Goal: Information Seeking & Learning: Learn about a topic

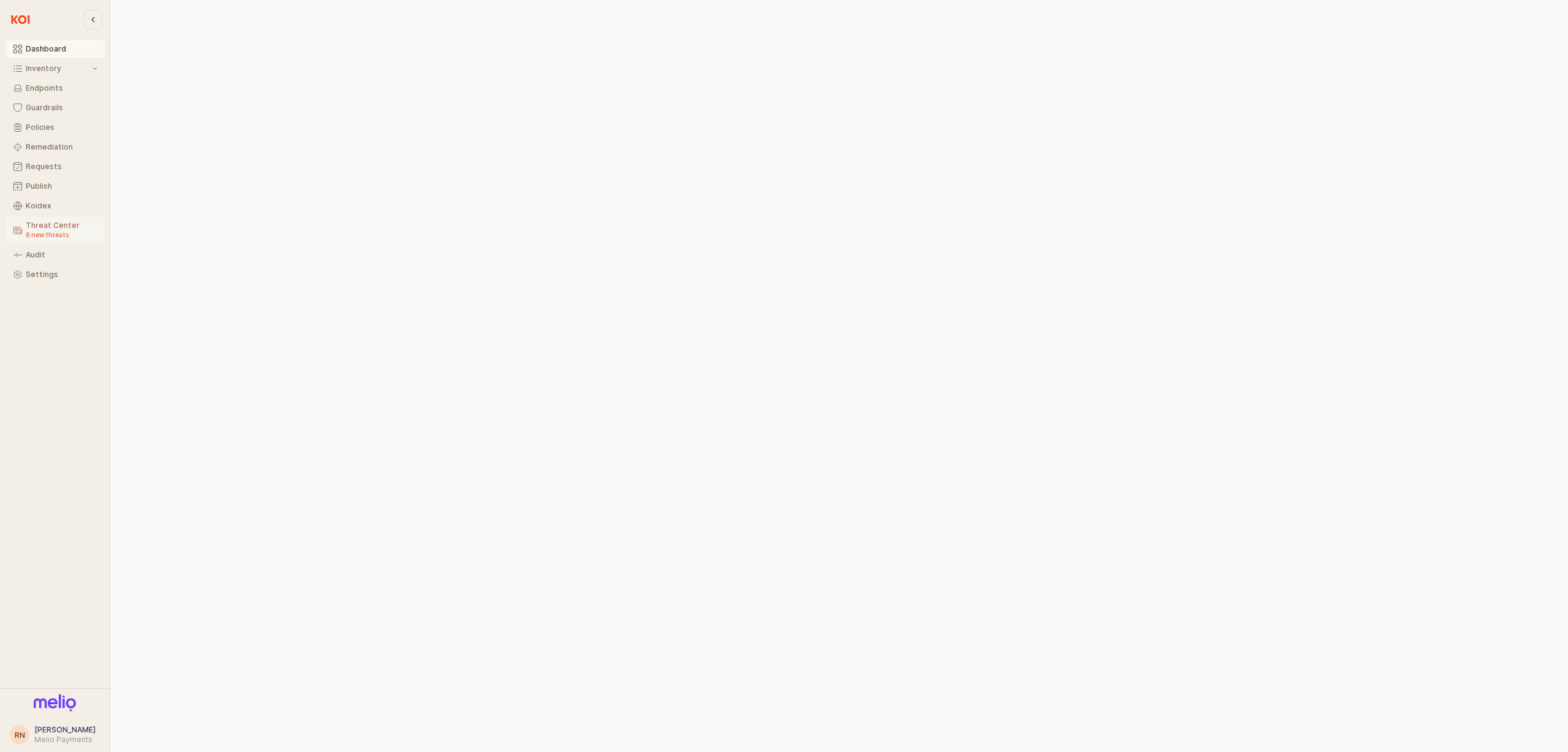
click at [49, 228] on div "Threat Center 6 new threats" at bounding box center [62, 231] width 72 height 19
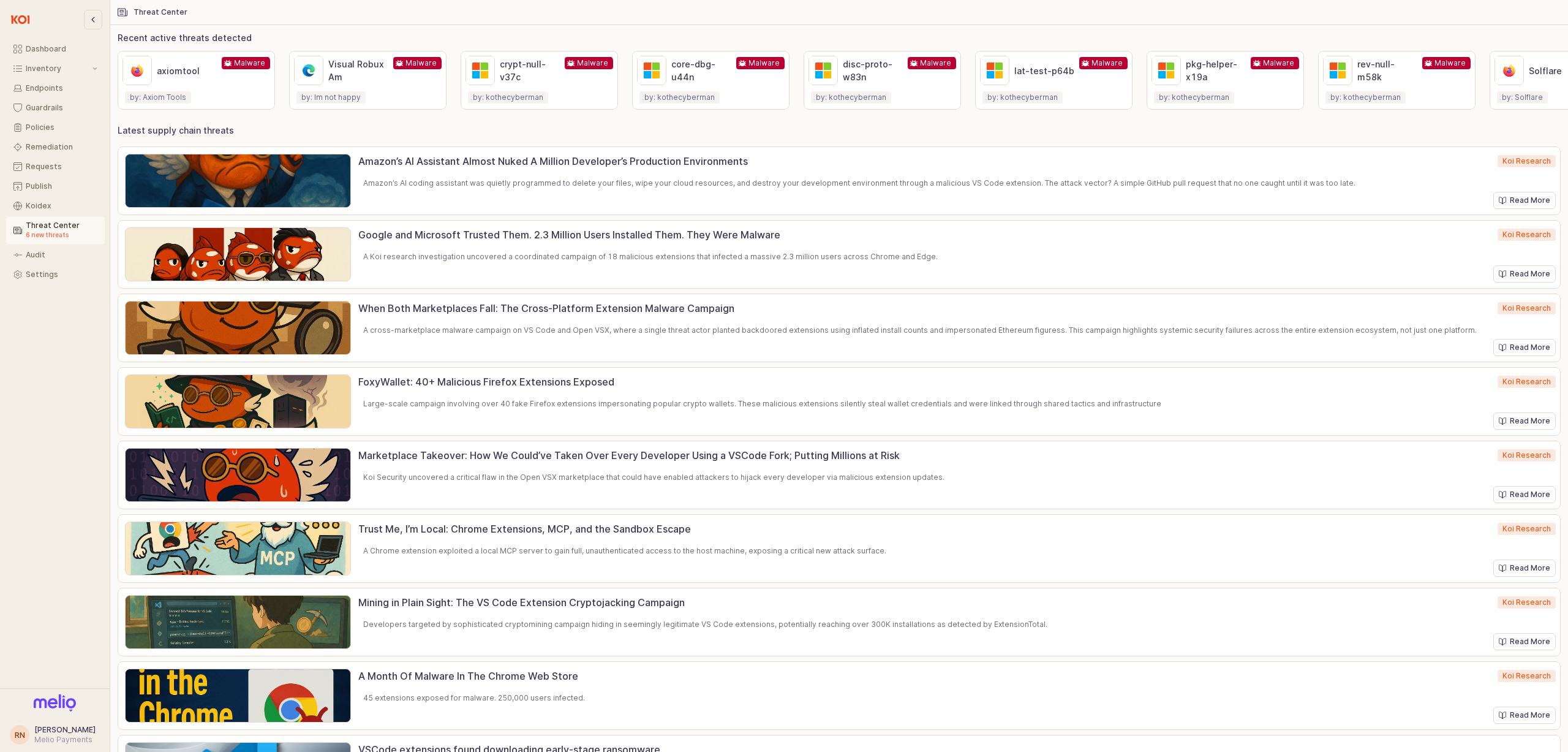
click at [667, 163] on p "Amazon’s AI Assistant Almost Nuked A Million Developer’s Production Environments" at bounding box center [914, 161] width 1112 height 15
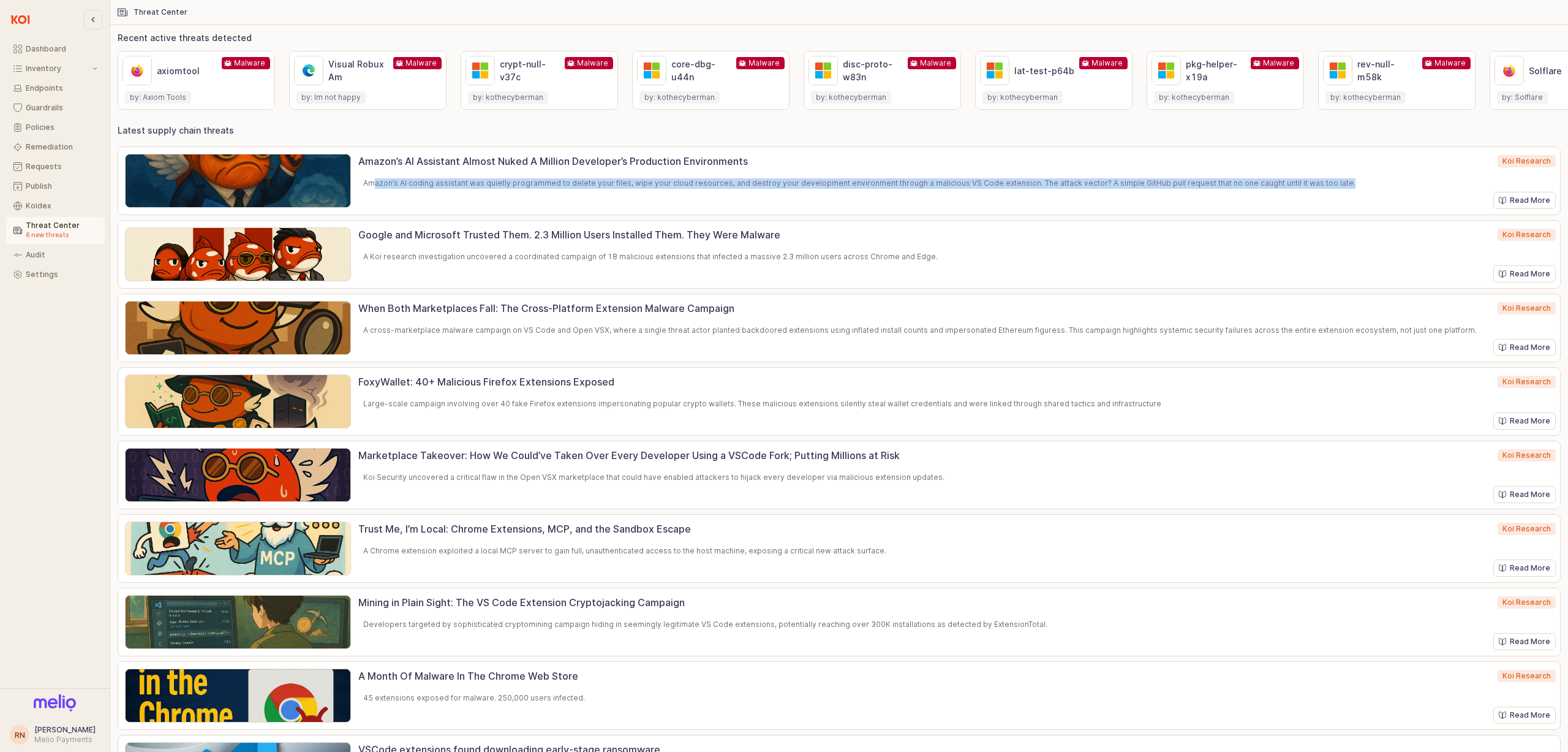
drag, startPoint x: 377, startPoint y: 183, endPoint x: 1261, endPoint y: 185, distance: 884.0
click at [1261, 185] on p "Amazon’s AI coding assistant was quietly programmed to delete your files, wipe …" at bounding box center [923, 183] width 1120 height 11
click at [1245, 183] on p "Amazon’s AI coding assistant was quietly programmed to delete your files, wipe …" at bounding box center [923, 183] width 1120 height 11
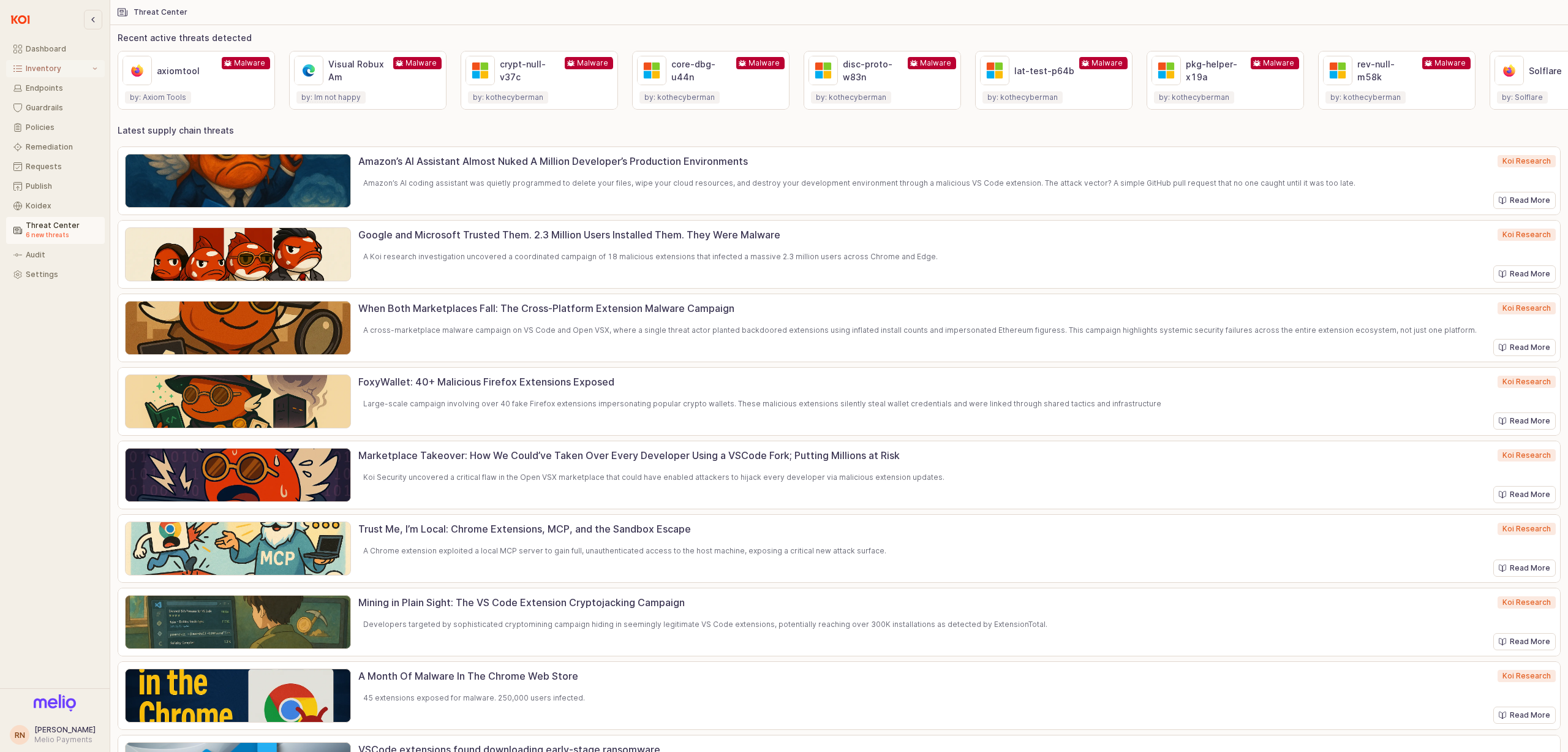
click at [43, 72] on div "Inventory" at bounding box center [58, 68] width 64 height 9
click at [43, 141] on div "Preview" at bounding box center [62, 146] width 72 height 10
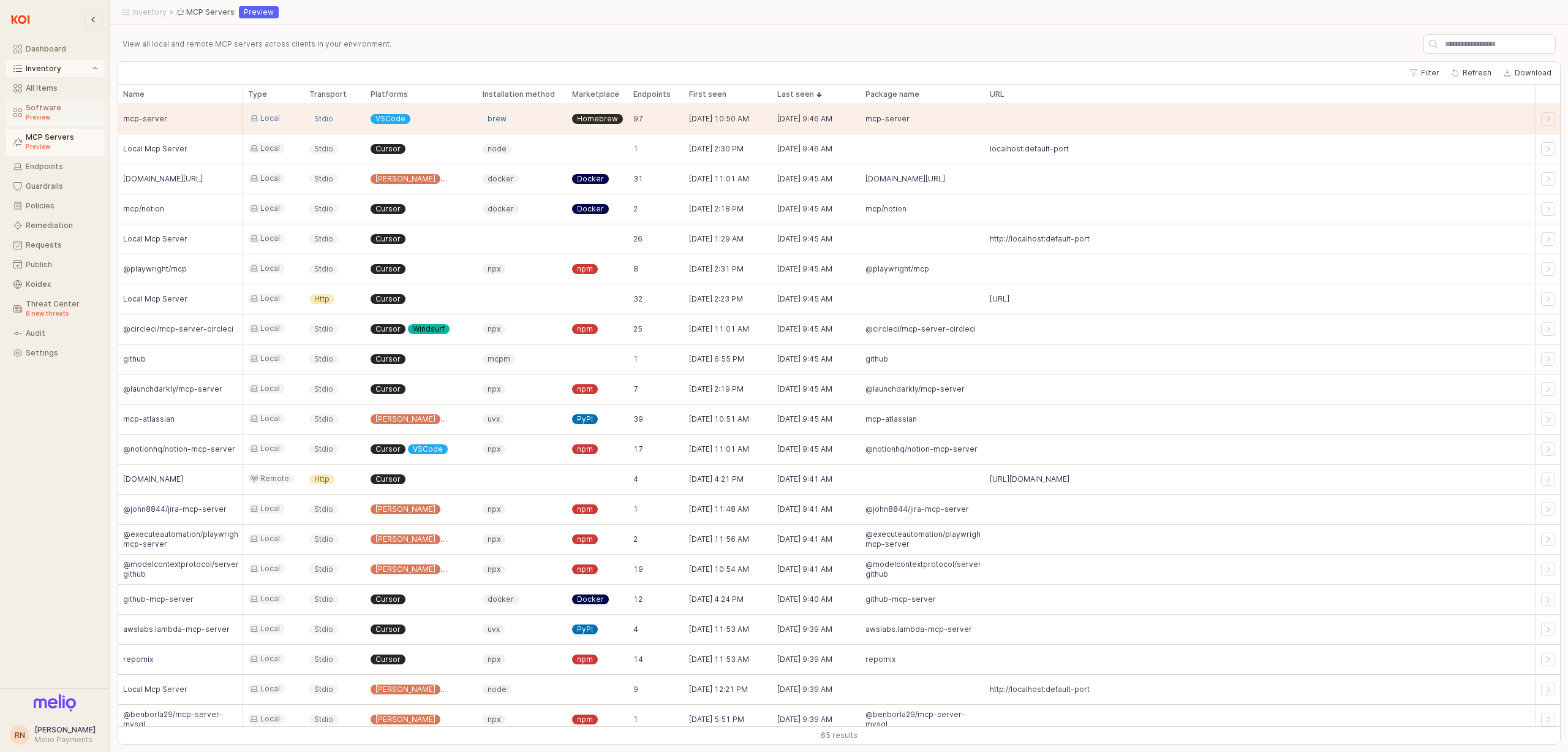
click at [71, 112] on div "Preview" at bounding box center [62, 117] width 72 height 10
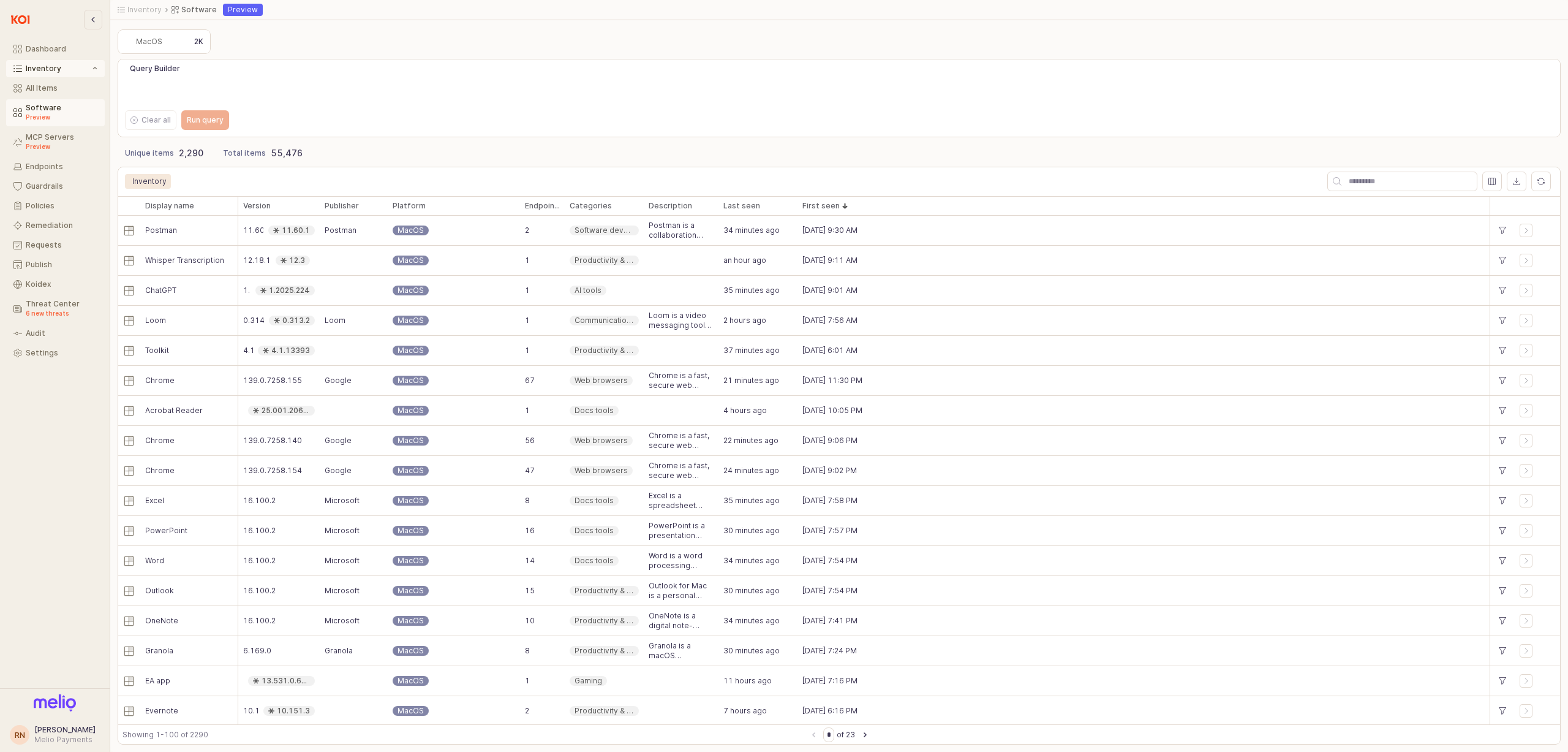
click at [167, 48] on div "MacOS" at bounding box center [145, 41] width 47 height 15
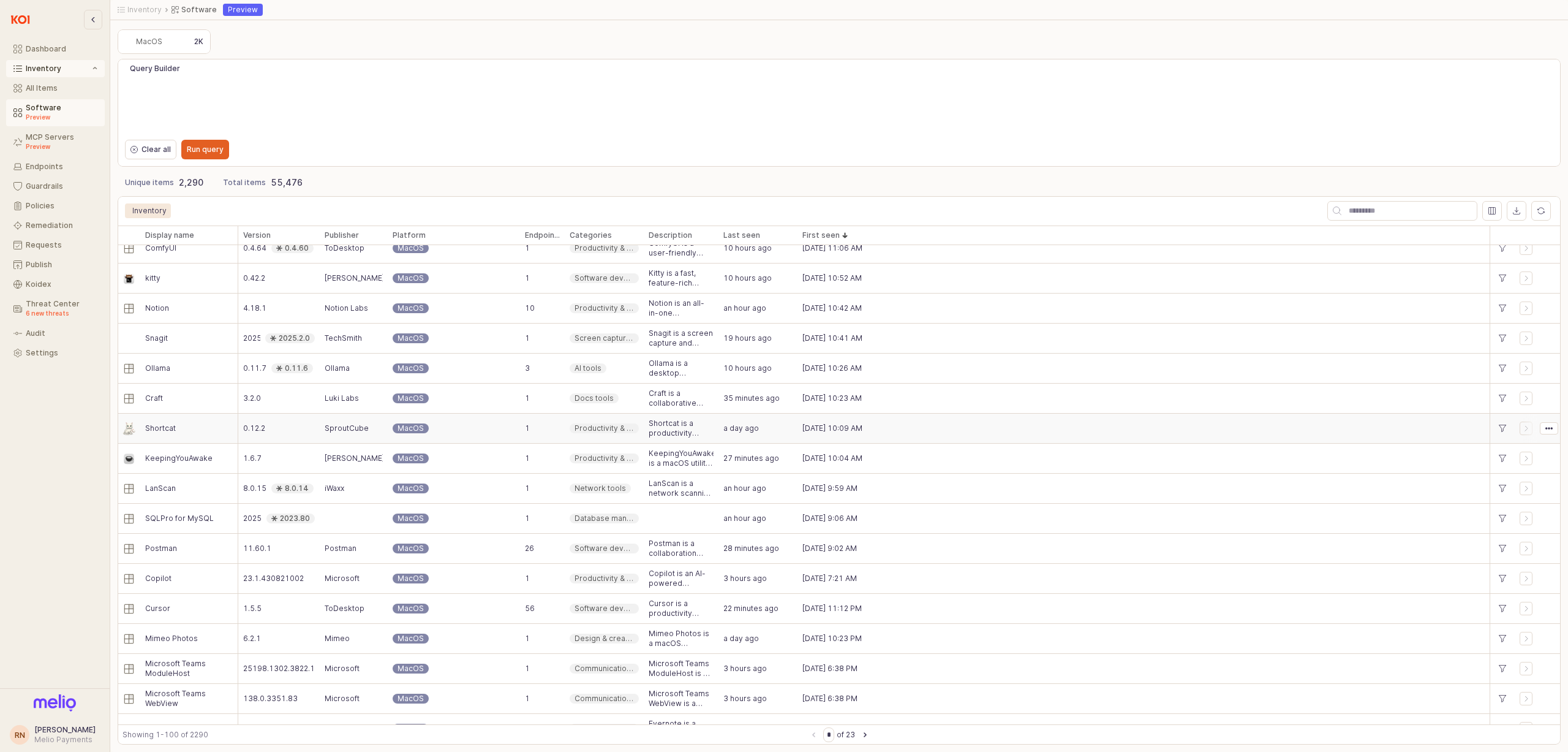
scroll to position [1115, 0]
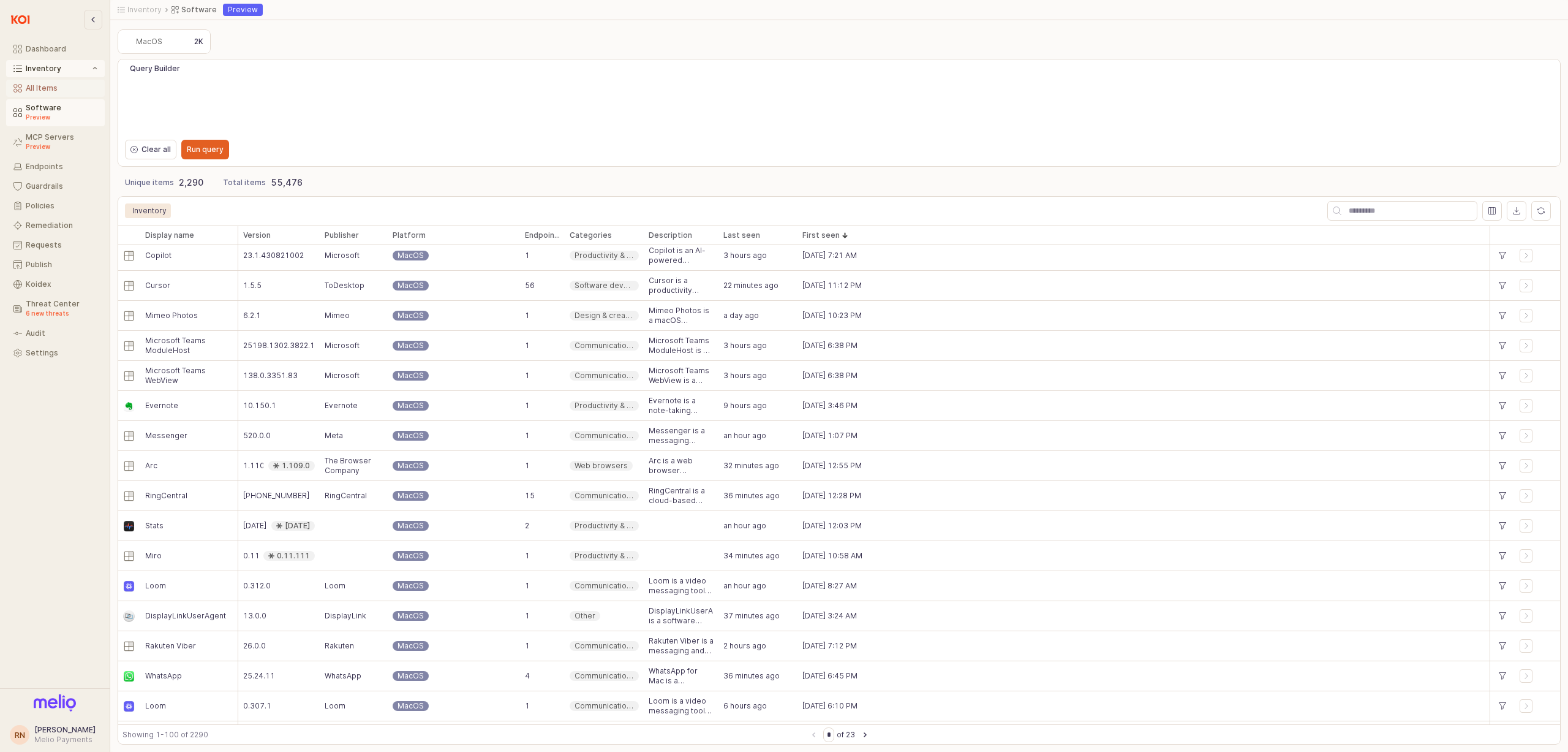
click at [41, 96] on button "All Items" at bounding box center [55, 88] width 99 height 17
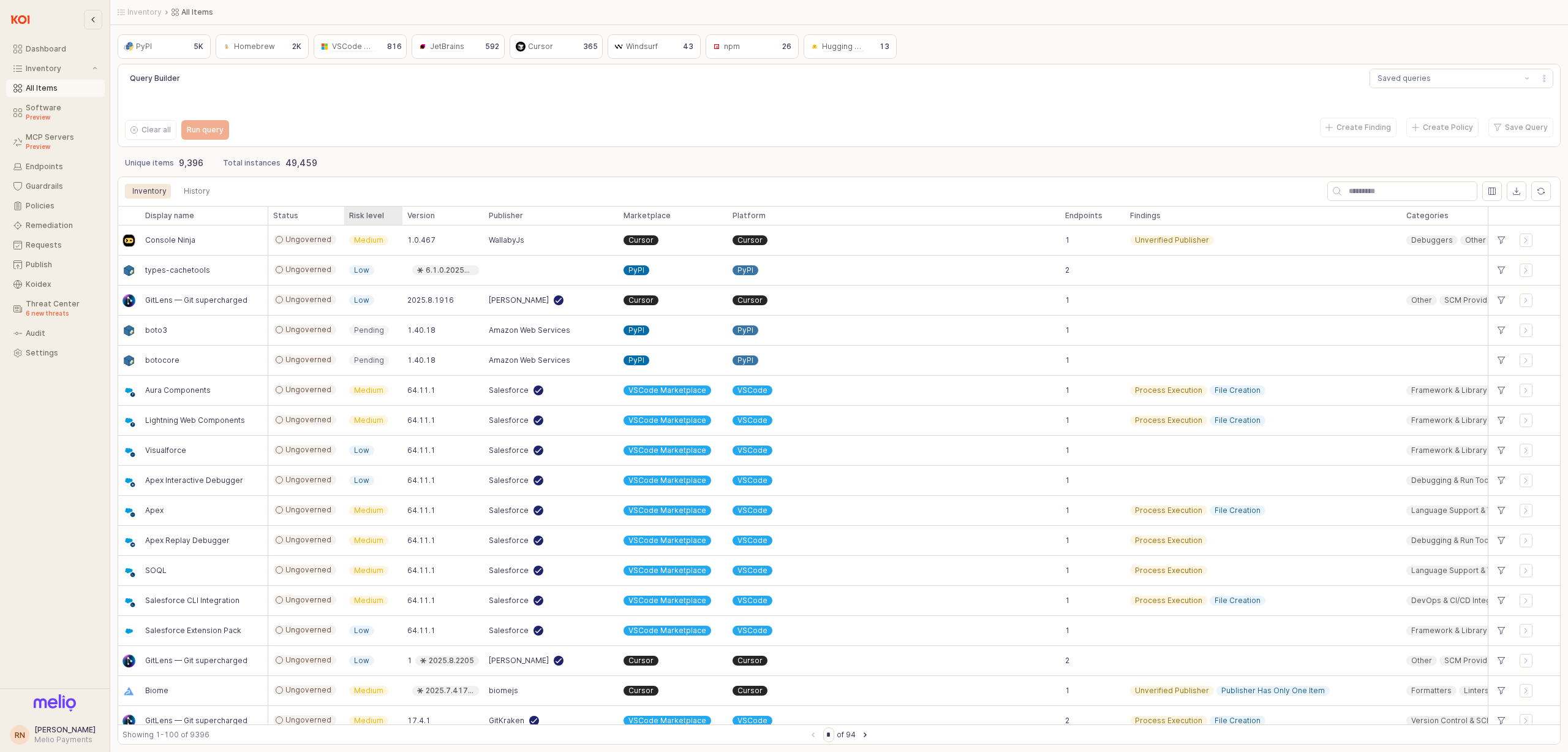
click at [363, 213] on div "Risk level Risk level" at bounding box center [373, 215] width 58 height 19
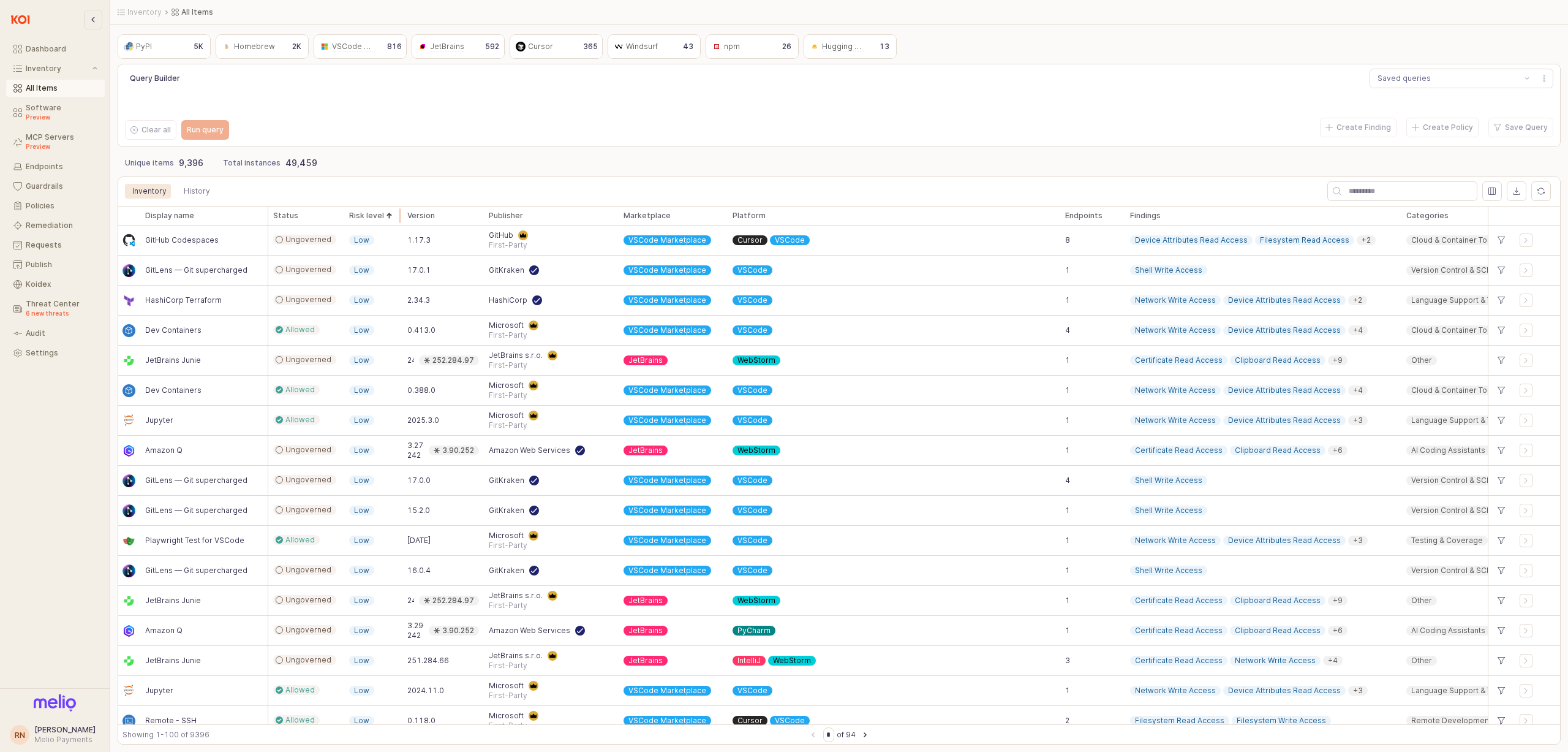
click at [402, 220] on div "App Frame" at bounding box center [402, 215] width 0 height 19
click at [389, 215] on div "Risk level Risk level" at bounding box center [373, 215] width 58 height 19
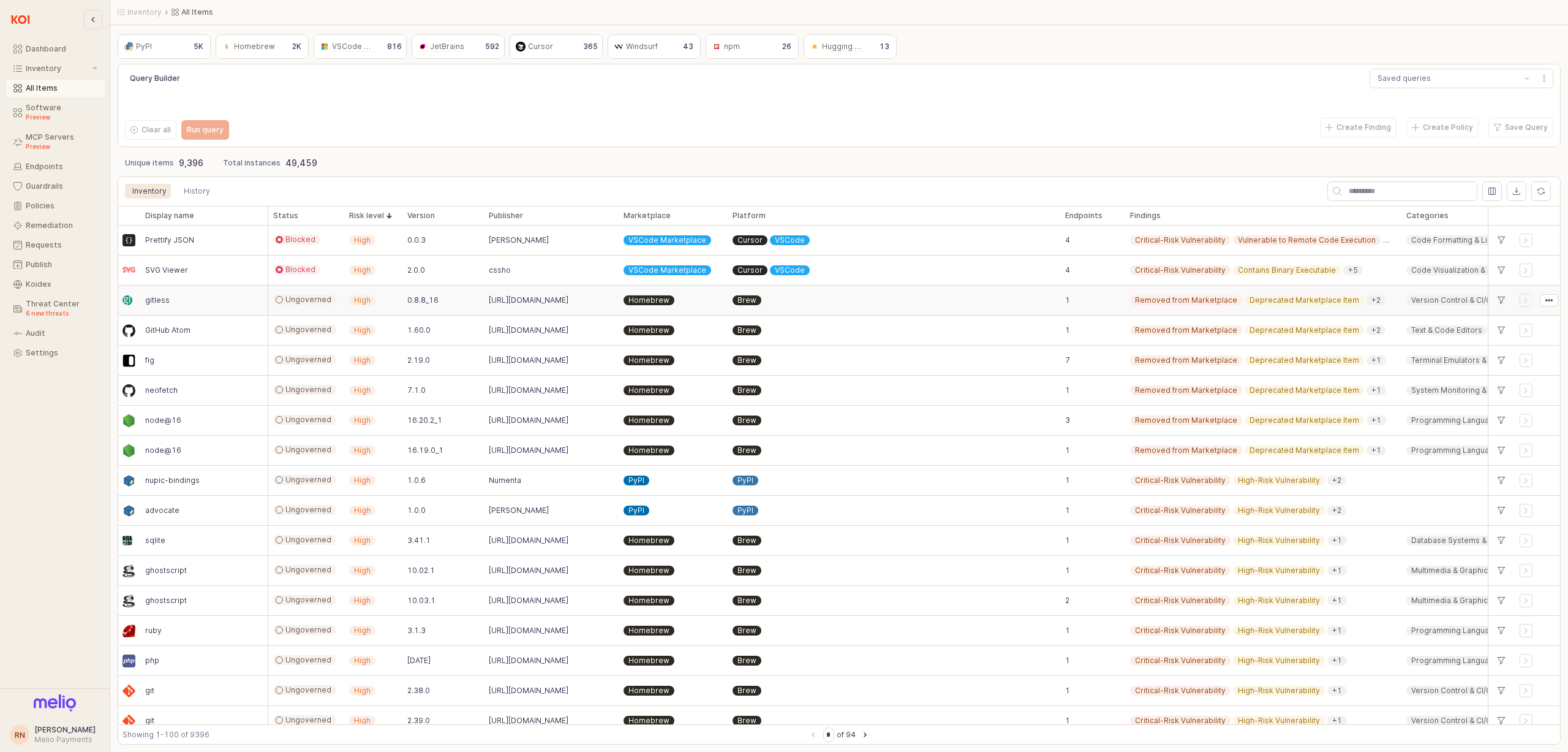
click at [522, 306] on div "[URL][DOMAIN_NAME]" at bounding box center [551, 300] width 135 height 30
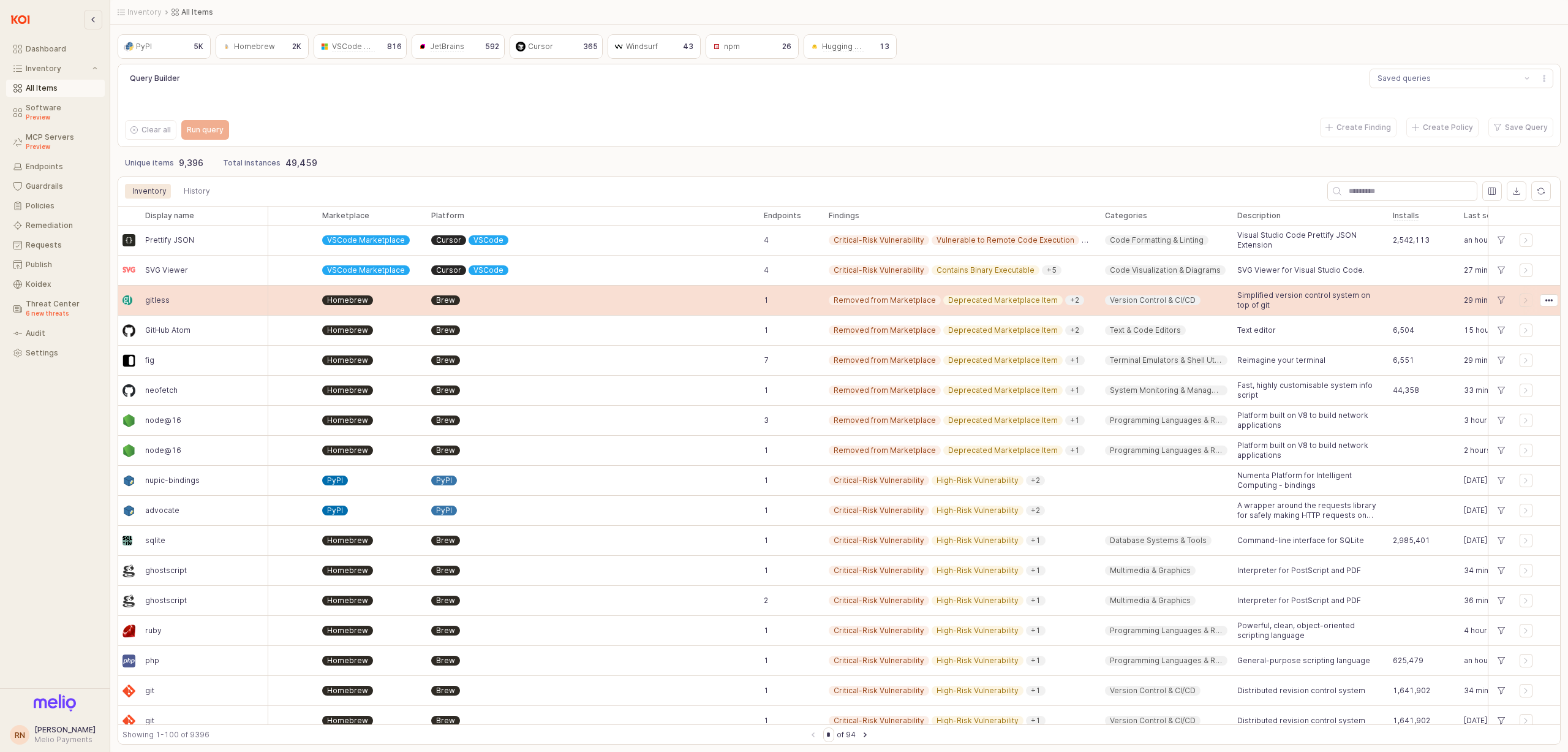
drag, startPoint x: 1231, startPoint y: 291, endPoint x: 1367, endPoint y: 286, distance: 136.1
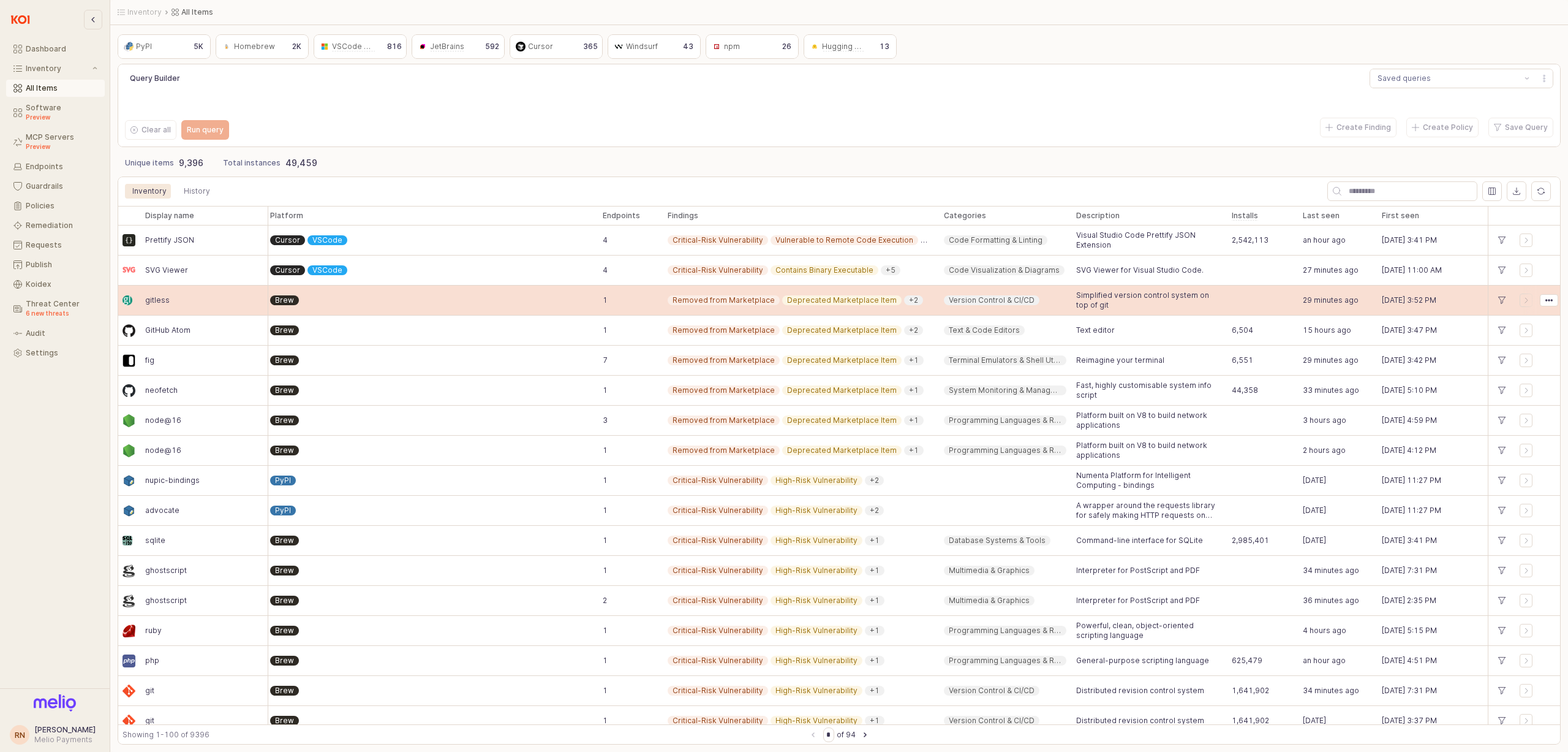
drag, startPoint x: 1358, startPoint y: 289, endPoint x: 1410, endPoint y: 292, distance: 52.1
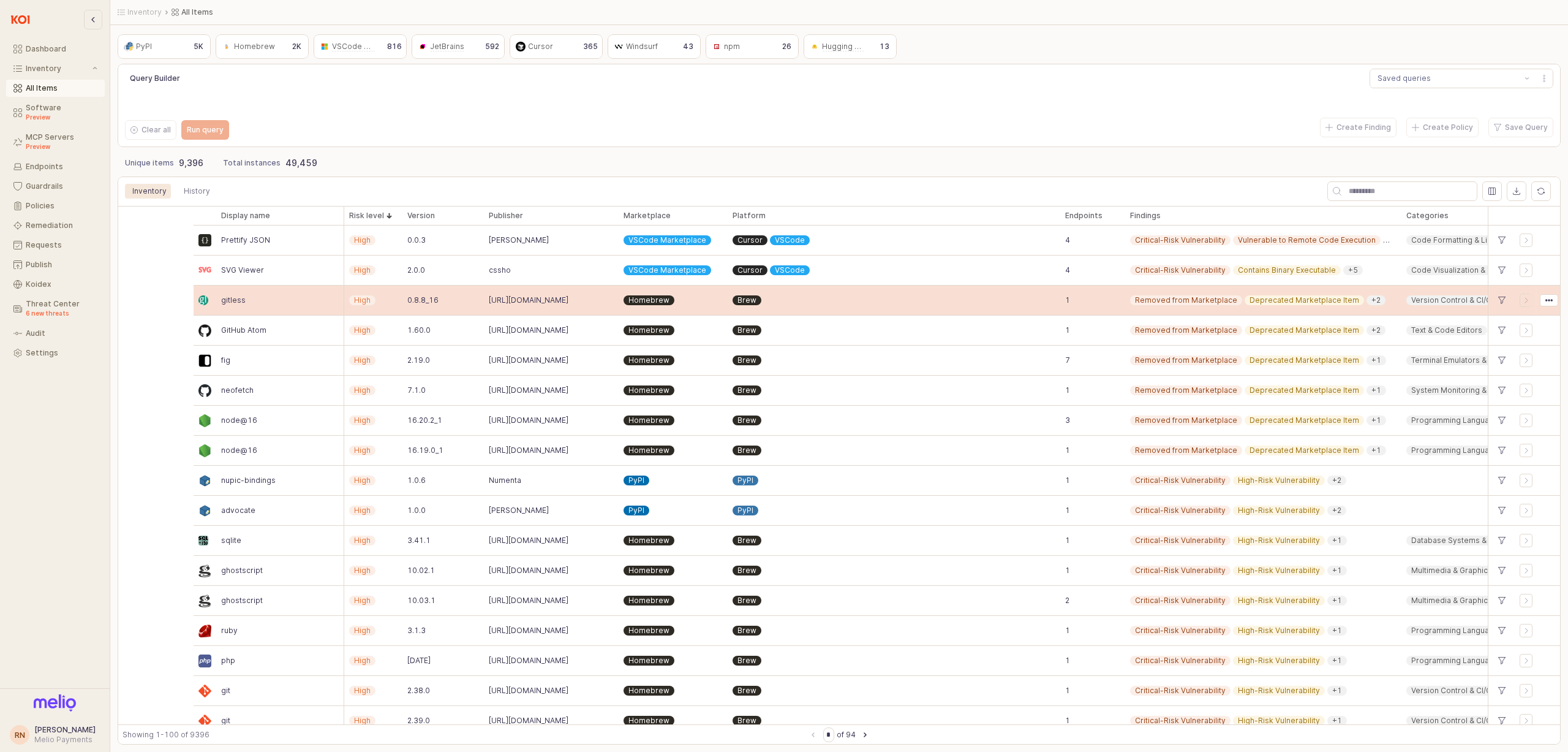
drag, startPoint x: 1386, startPoint y: 296, endPoint x: 1183, endPoint y: 293, distance: 203.0
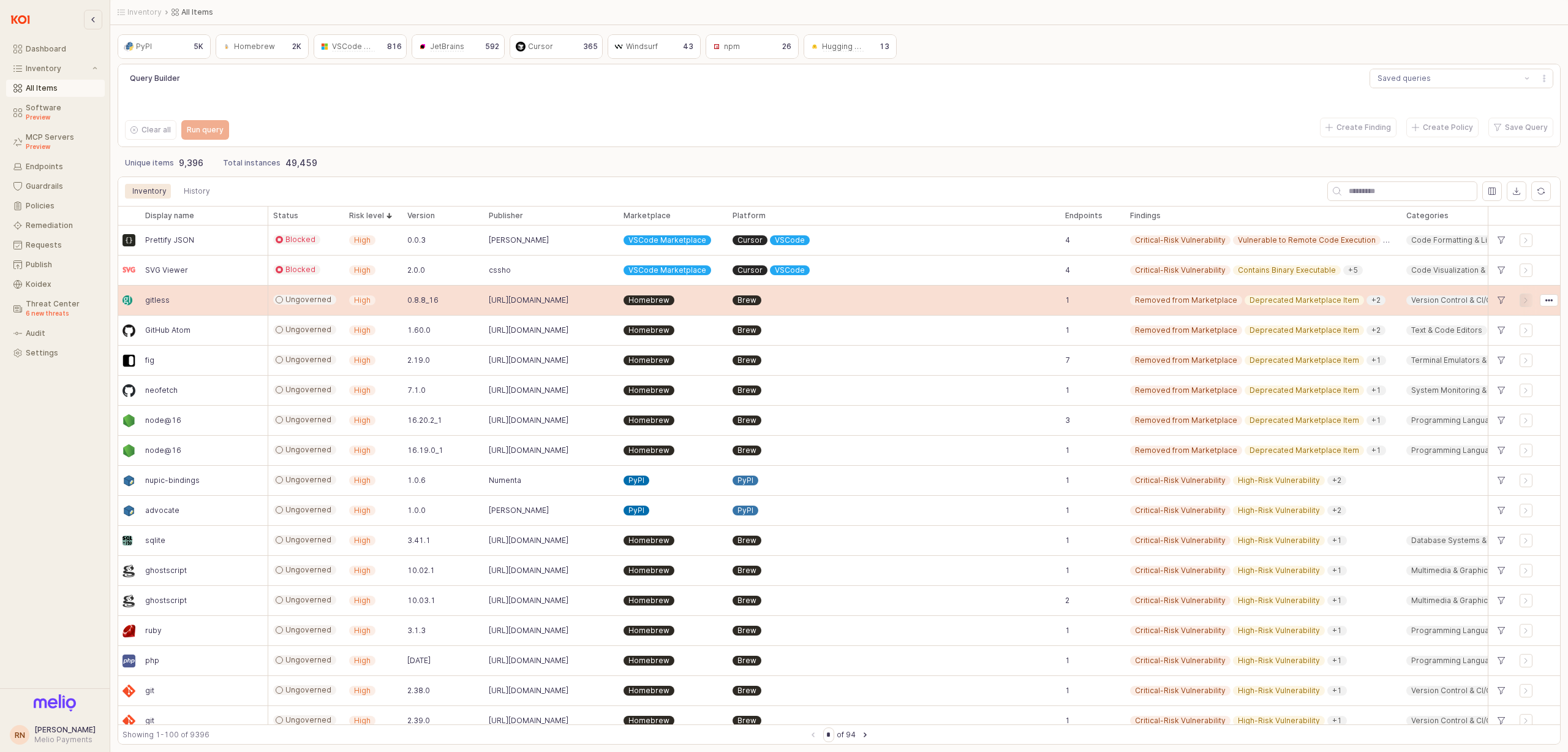
click at [1527, 302] on icon "App Frame" at bounding box center [1526, 300] width 7 height 7
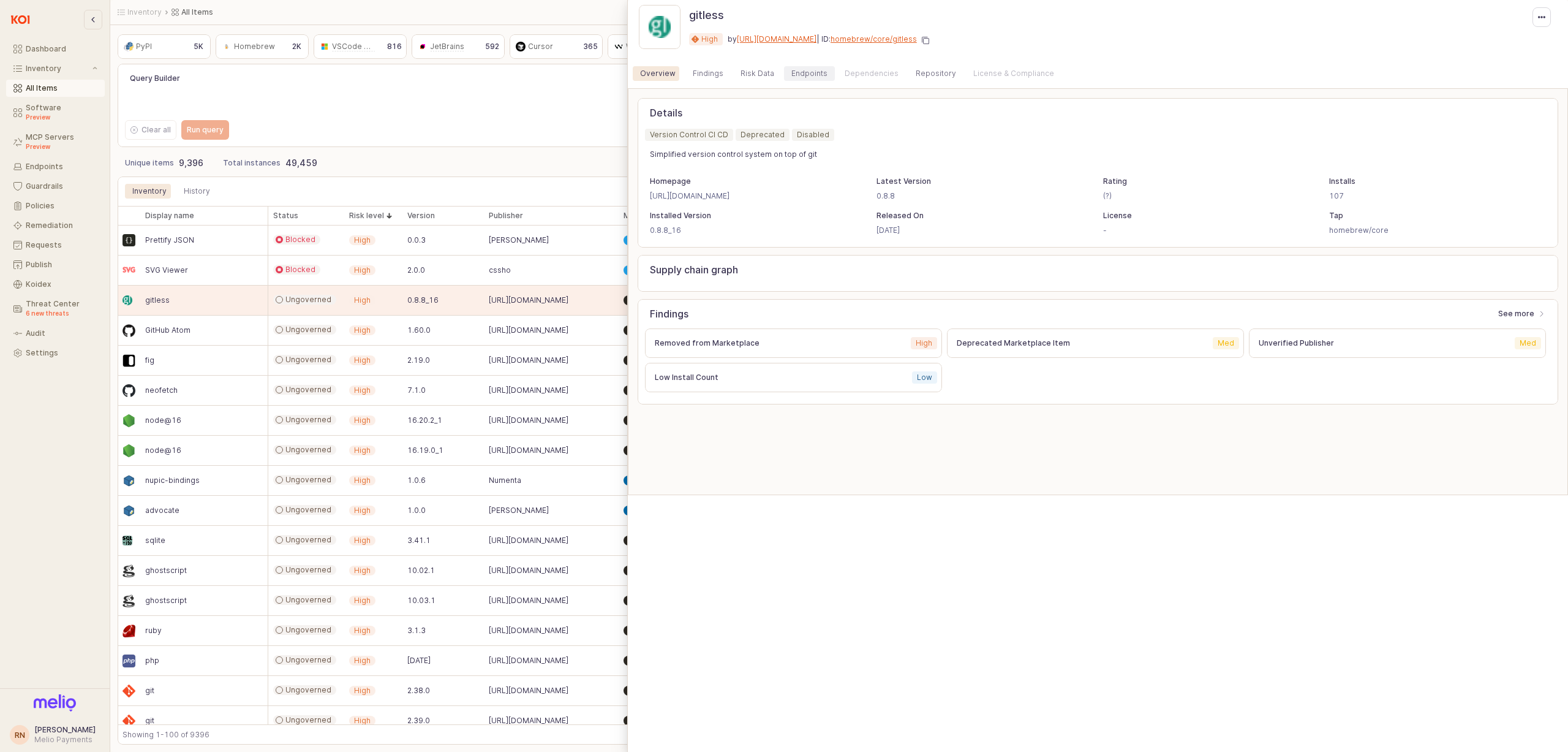
click at [786, 83] on div "Overview Findings Risk Data Endpoints Dependencies Repository License & Complia…" at bounding box center [1098, 73] width 940 height 29
click at [791, 78] on div "Endpoints" at bounding box center [809, 73] width 36 height 15
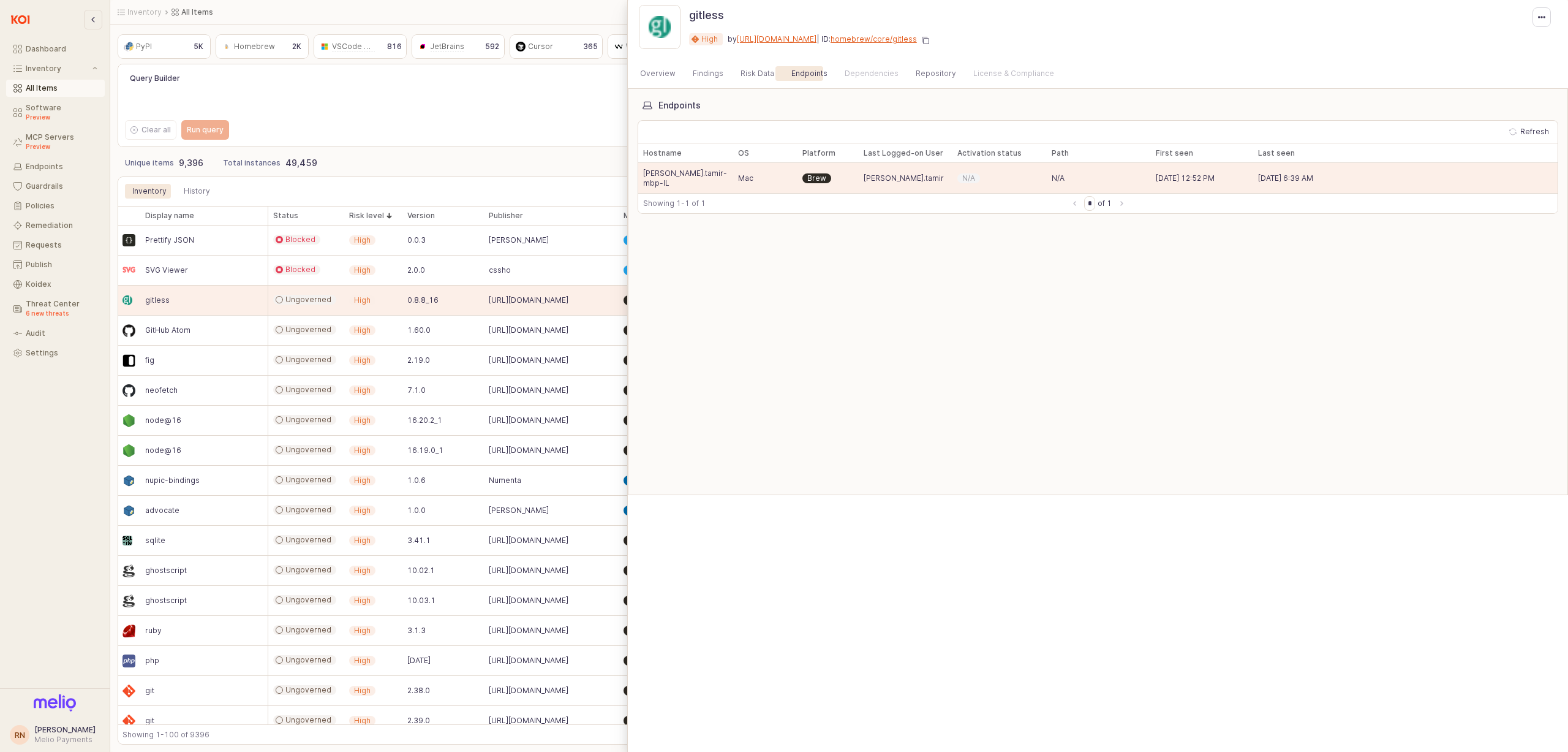
click at [680, 78] on div "Overview Findings Risk Data Endpoints Dependencies Repository License & Complia…" at bounding box center [846, 73] width 428 height 15
click at [676, 77] on div "Overview" at bounding box center [657, 73] width 50 height 15
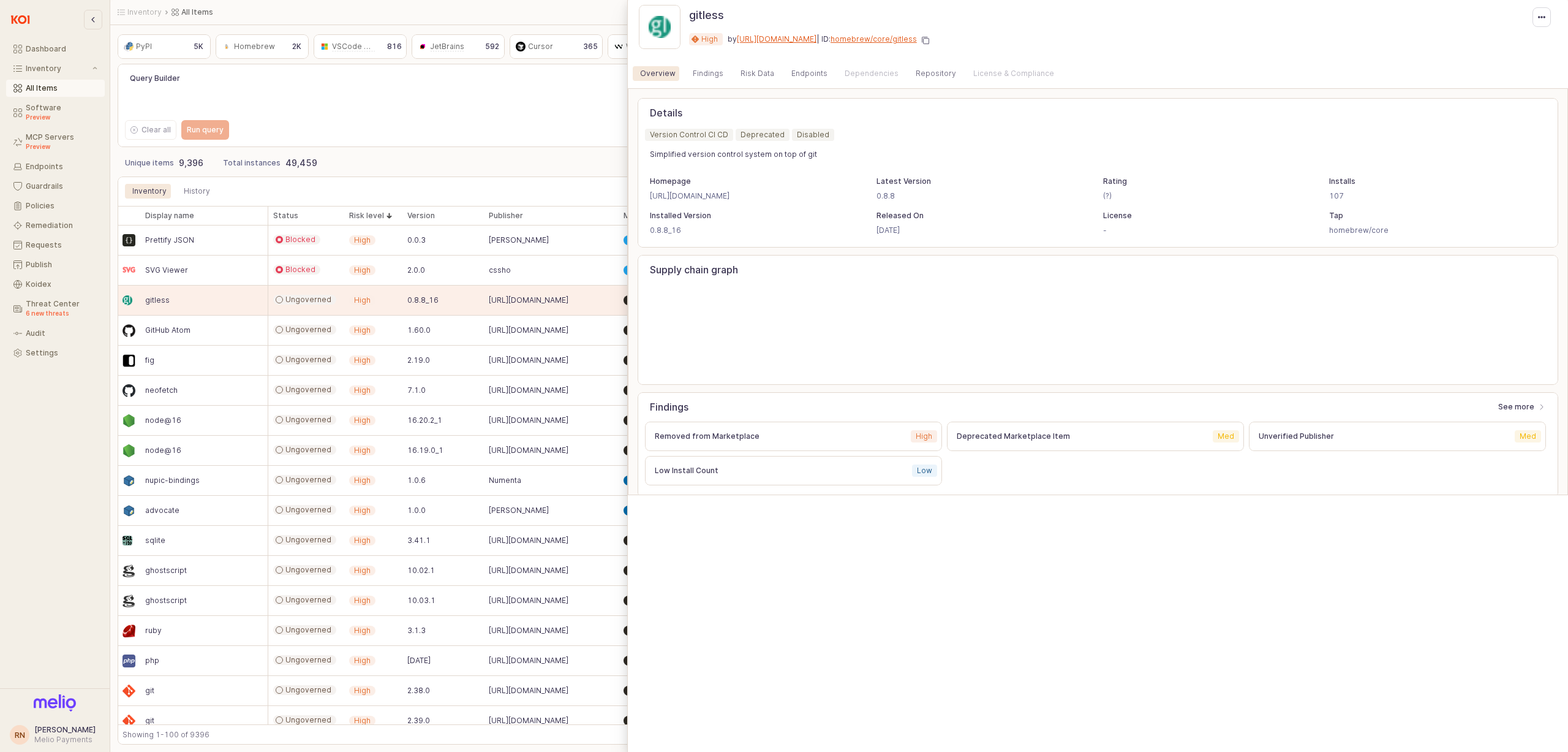
click at [386, 321] on div at bounding box center [784, 376] width 1568 height 752
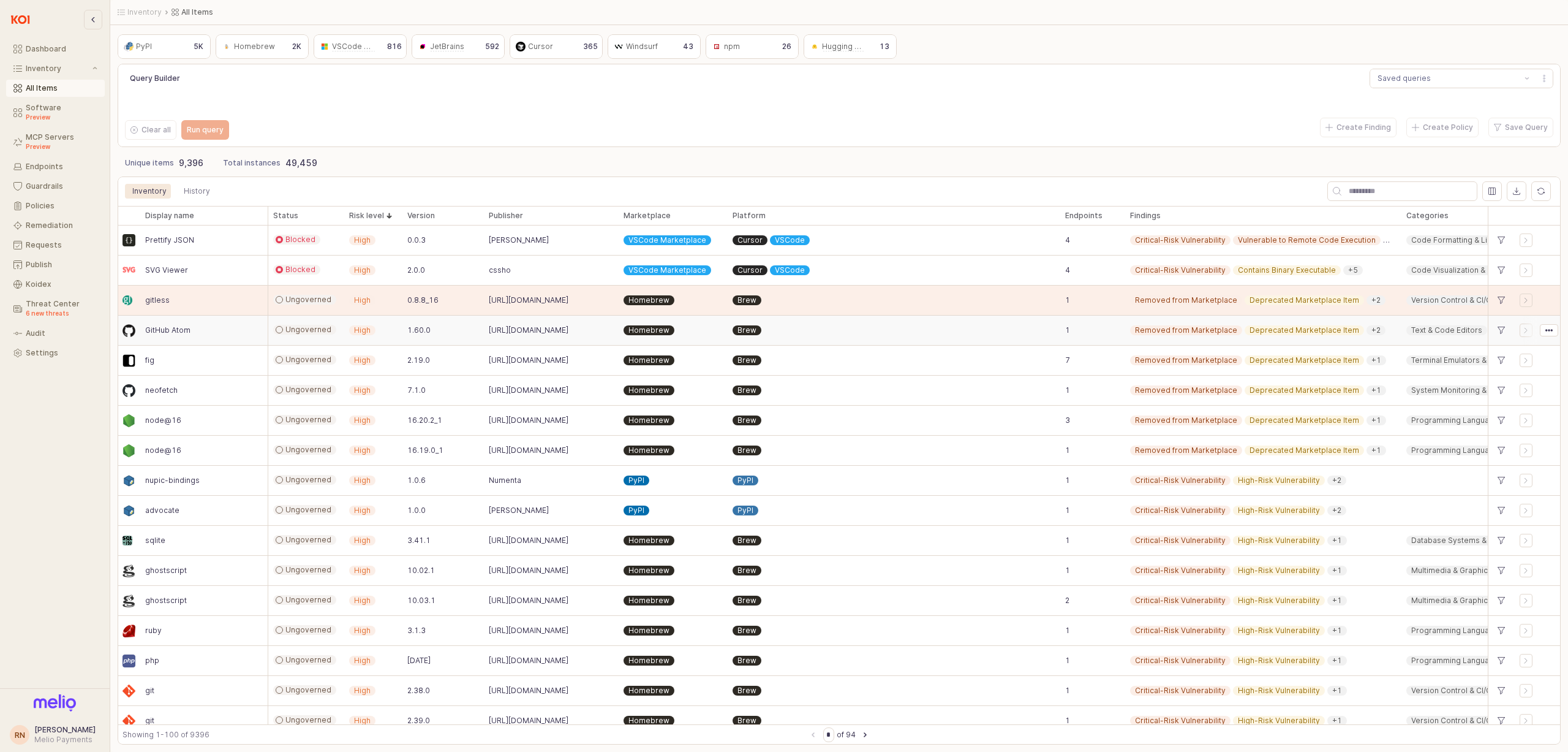
scroll to position [8, 0]
